Goal: Book appointment/travel/reservation

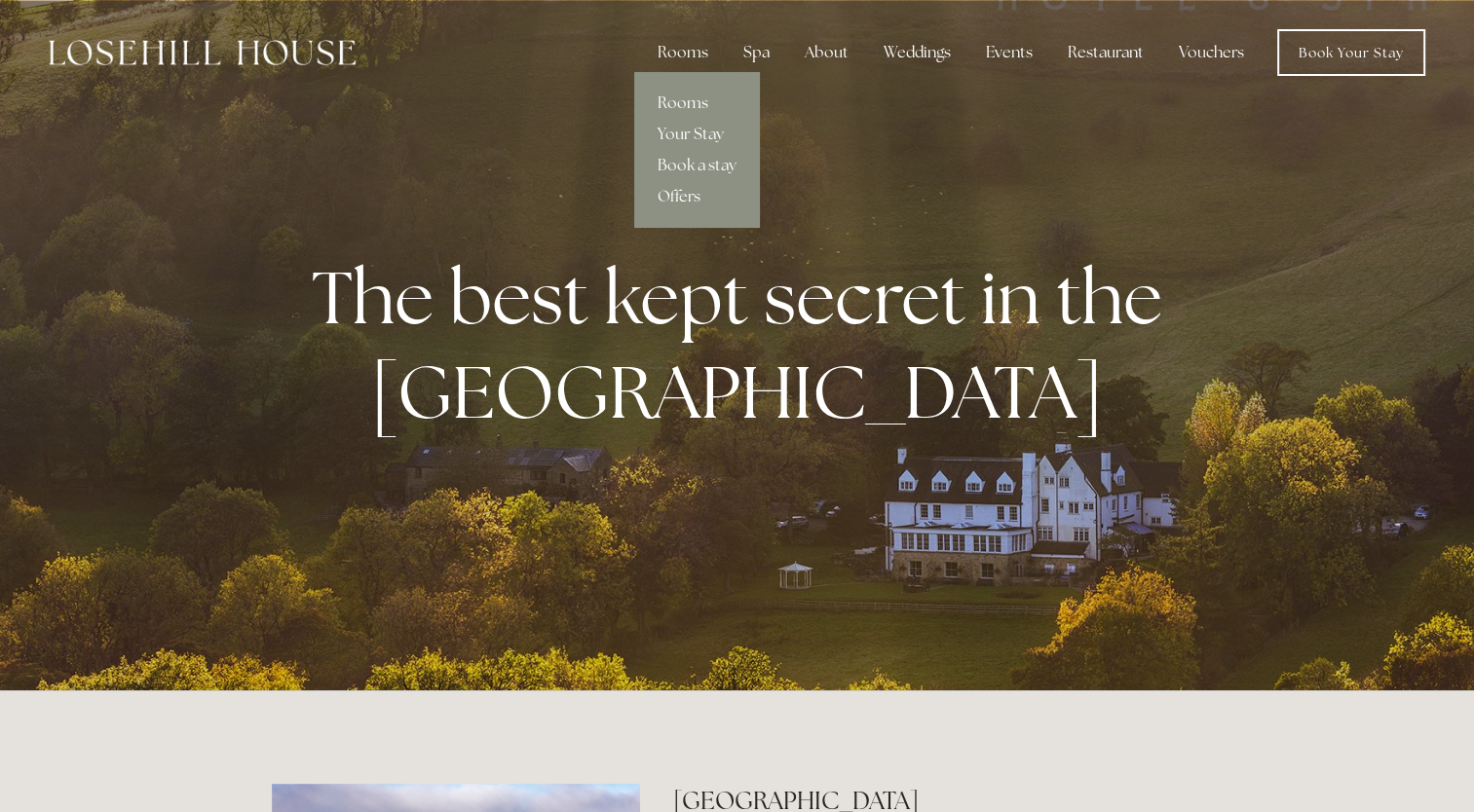
click at [694, 104] on link "Rooms" at bounding box center [697, 103] width 126 height 31
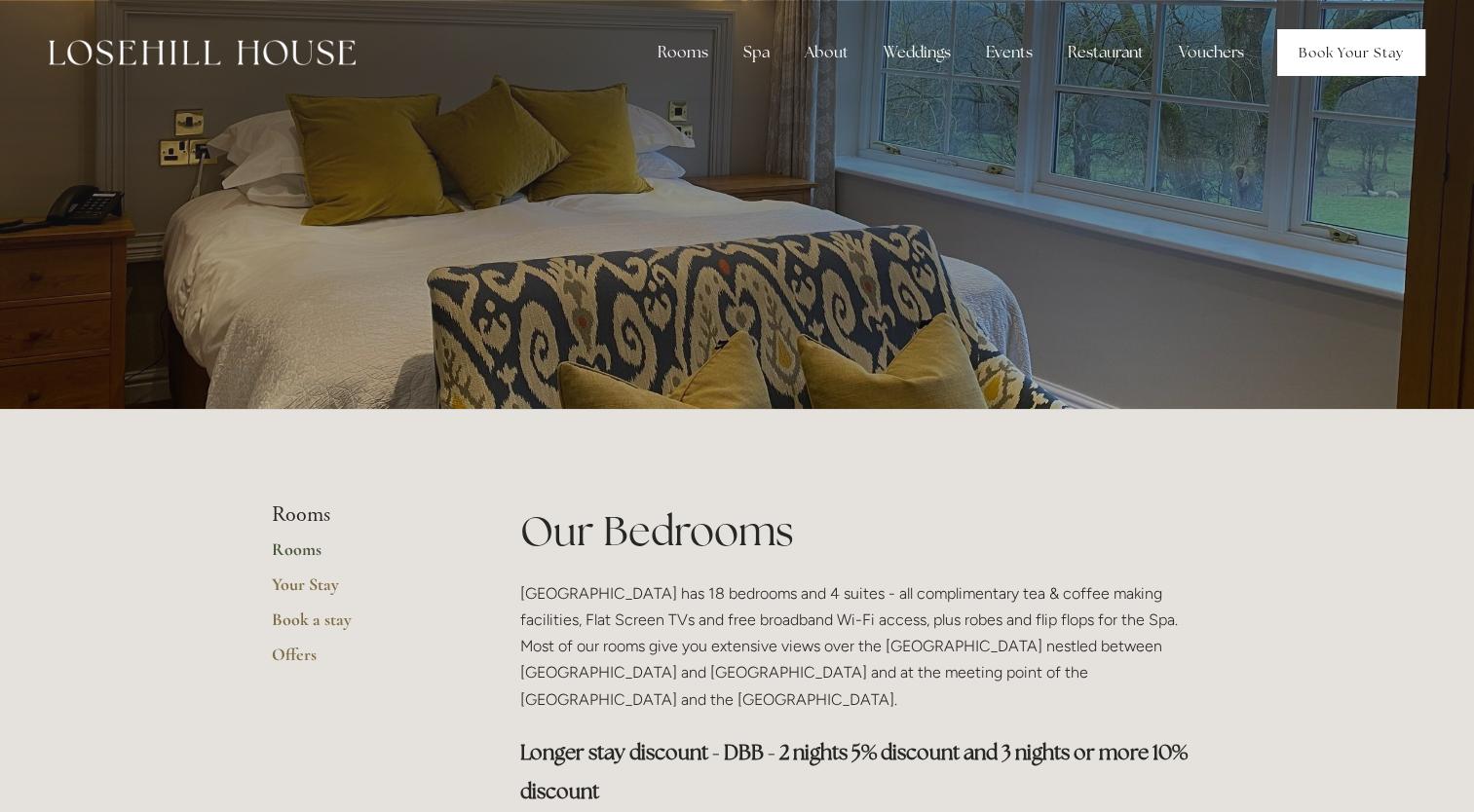
click at [1300, 52] on link "Book Your Stay" at bounding box center [1351, 52] width 148 height 46
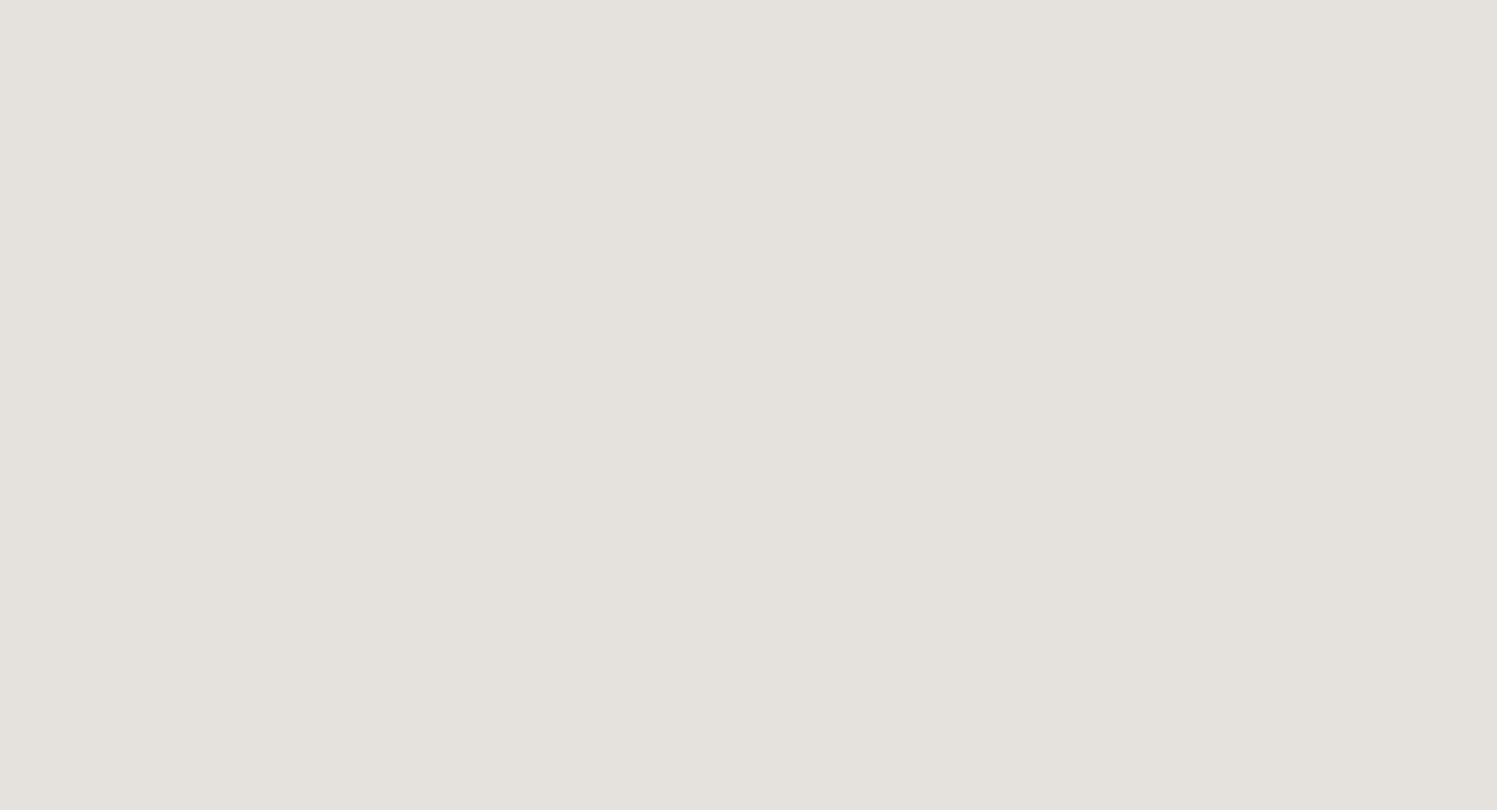
scroll to position [2223, 0]
